Goal: Information Seeking & Learning: Understand process/instructions

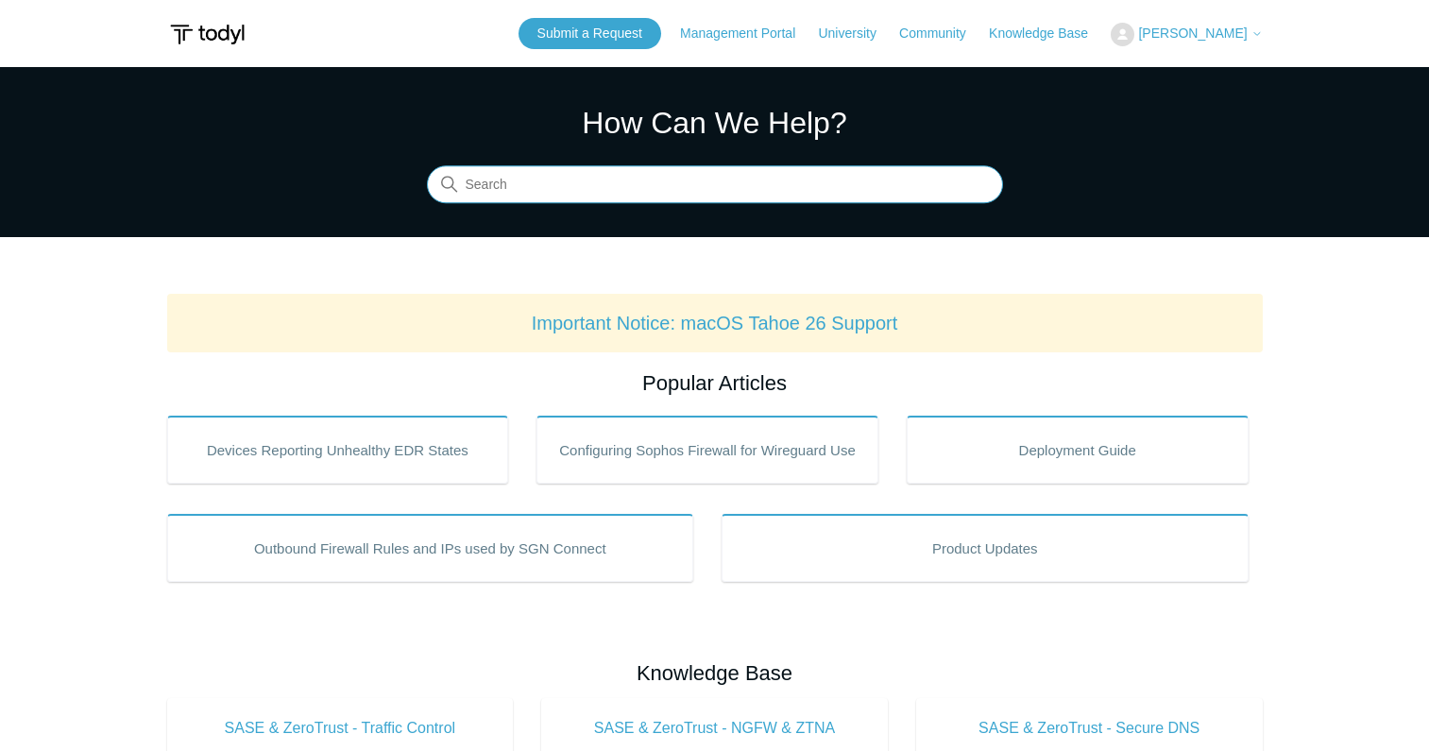
click at [570, 181] on input "Search" at bounding box center [715, 185] width 576 height 38
type input "new mfa"
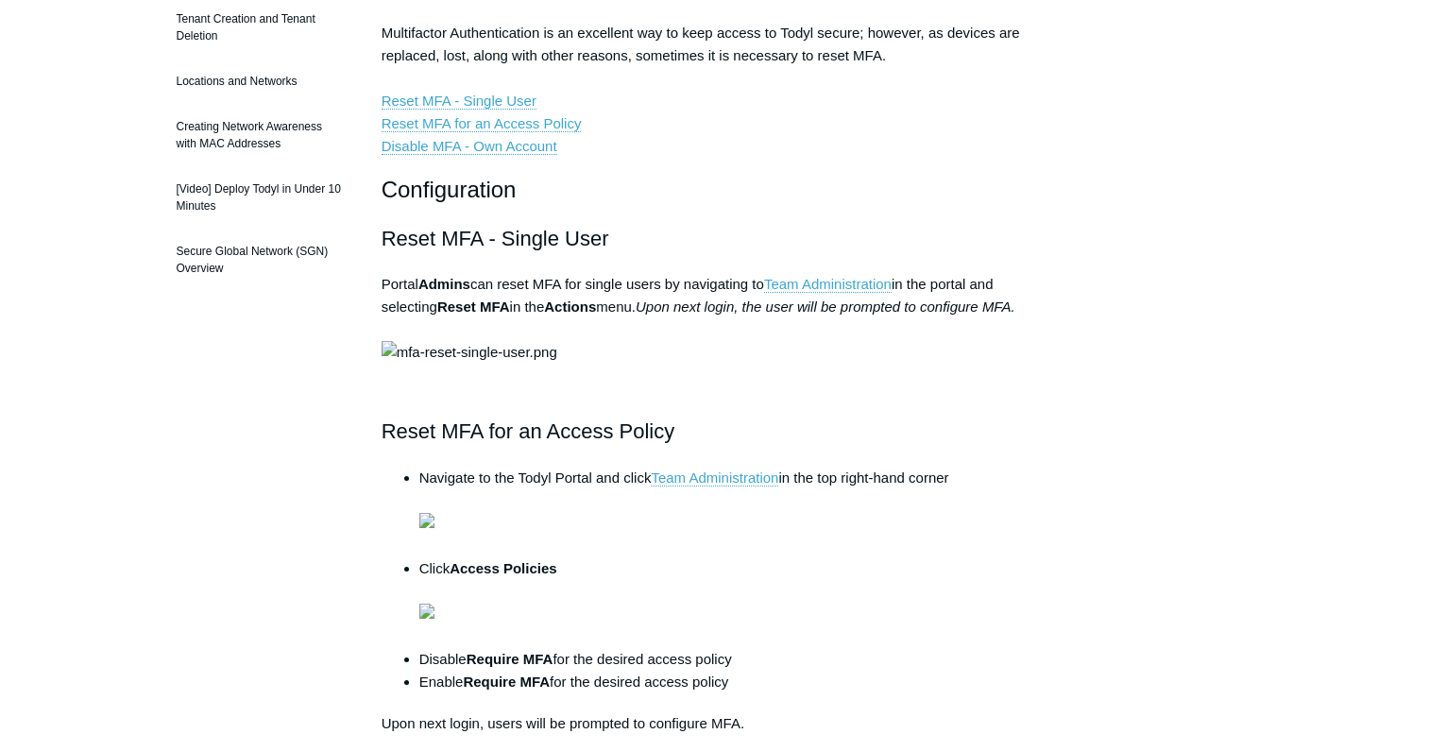
scroll to position [378, 0]
